Goal: Information Seeking & Learning: Learn about a topic

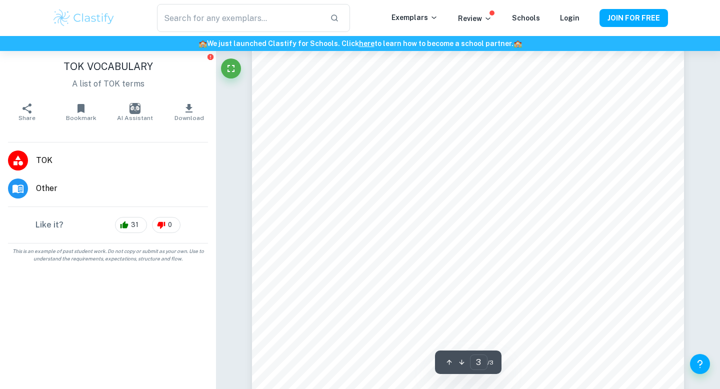
scroll to position [1261, 0]
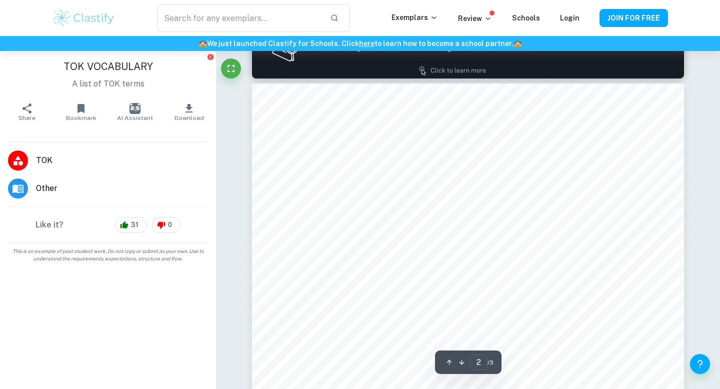
type input "1"
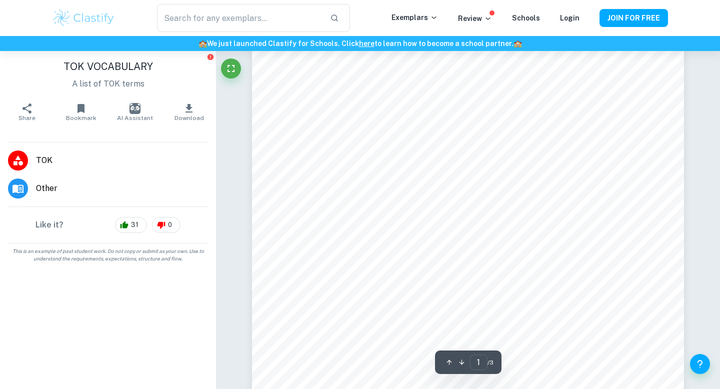
scroll to position [0, 0]
